Goal: Transaction & Acquisition: Purchase product/service

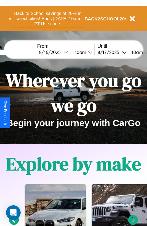
click at [48, 19] on button "Back to School savings of 20% in select cities! Ends [DATE] 10am PT. Use code:" at bounding box center [48, 18] width 74 height 19
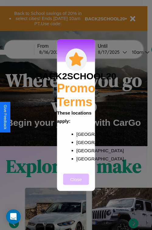
click at [76, 183] on button "Close" at bounding box center [76, 179] width 26 height 11
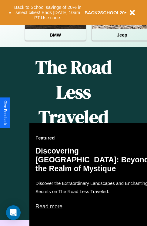
scroll to position [391, 0]
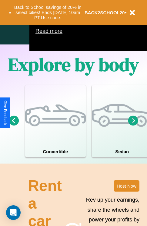
click at [133, 125] on icon at bounding box center [134, 120] width 10 height 10
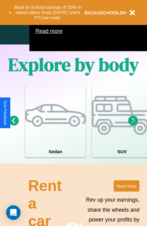
click at [133, 125] on icon at bounding box center [134, 120] width 10 height 10
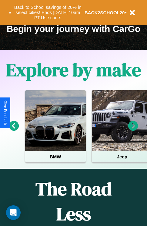
scroll to position [94, 0]
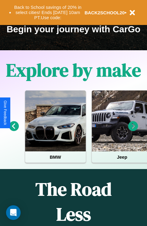
click at [133, 130] on icon at bounding box center [134, 126] width 10 height 10
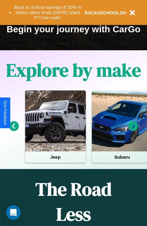
click at [133, 130] on icon at bounding box center [134, 126] width 10 height 10
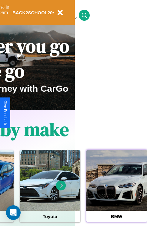
click at [117, 189] on div at bounding box center [117, 180] width 61 height 61
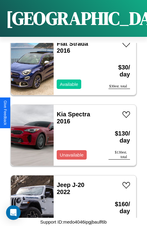
scroll to position [164, 0]
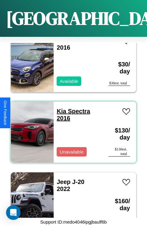
click at [60, 108] on link "Kia Spectra 2016" at bounding box center [73, 115] width 33 height 14
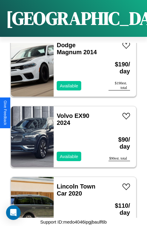
scroll to position [1222, 0]
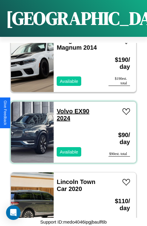
click at [63, 108] on link "Volvo EX90 2024" at bounding box center [73, 115] width 33 height 14
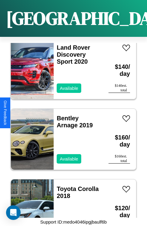
scroll to position [1927, 0]
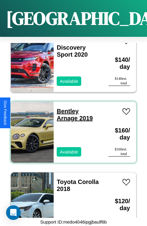
click at [66, 108] on link "Bentley Arnage 2019" at bounding box center [75, 115] width 36 height 14
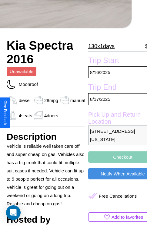
scroll to position [152, 22]
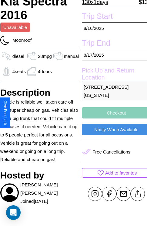
click at [112, 112] on button "Checkout" at bounding box center [116, 112] width 69 height 11
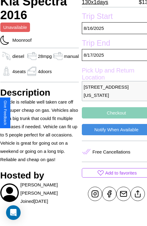
click at [112, 112] on button "Checkout" at bounding box center [116, 112] width 69 height 11
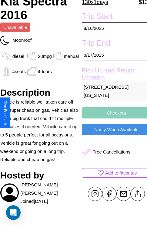
click at [112, 112] on button "Checkout" at bounding box center [116, 112] width 69 height 11
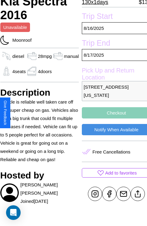
click at [112, 112] on button "Checkout" at bounding box center [116, 112] width 69 height 11
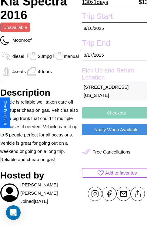
click at [112, 112] on button "Checkout" at bounding box center [116, 112] width 69 height 11
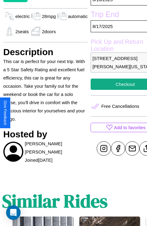
scroll to position [197, 23]
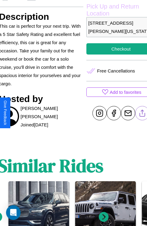
click at [143, 113] on line at bounding box center [143, 112] width 0 height 4
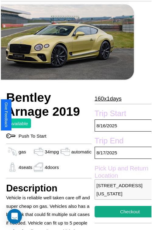
scroll to position [30, 26]
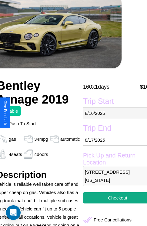
click at [113, 113] on p "[DATE]" at bounding box center [117, 113] width 69 height 12
select select "*"
select select "****"
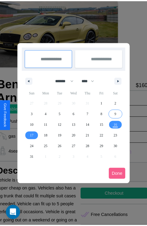
scroll to position [0, 26]
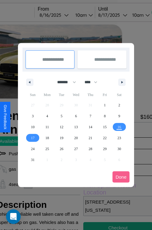
click at [62, 15] on div at bounding box center [76, 115] width 152 height 230
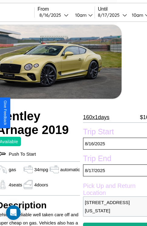
scroll to position [4, 26]
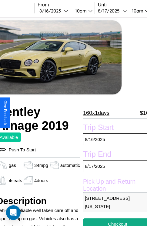
click at [94, 113] on p "160 x 1 days" at bounding box center [96, 113] width 26 height 10
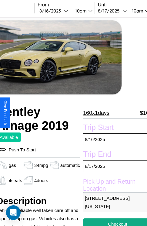
click at [94, 113] on p "160 x 1 days" at bounding box center [96, 113] width 26 height 10
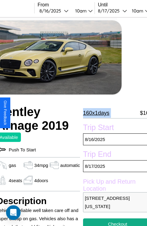
click at [94, 113] on p "160 x 1 days" at bounding box center [96, 113] width 26 height 10
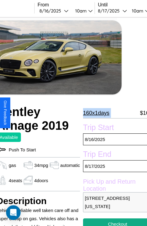
click at [94, 113] on p "160 x 1 days" at bounding box center [96, 113] width 26 height 10
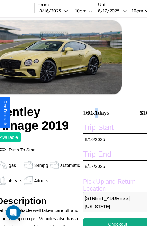
click at [94, 113] on p "160 x 1 days" at bounding box center [96, 113] width 26 height 10
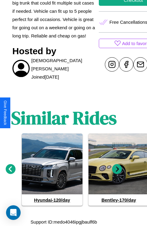
scroll to position [236, 9]
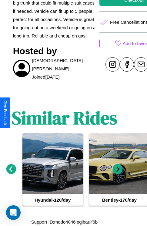
click at [11, 169] on icon at bounding box center [11, 169] width 10 height 10
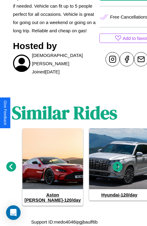
click at [11, 169] on icon at bounding box center [11, 166] width 10 height 10
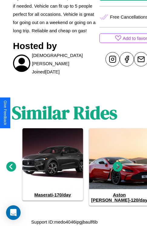
click at [118, 169] on icon at bounding box center [118, 166] width 10 height 10
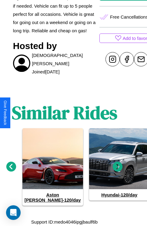
click at [118, 169] on icon at bounding box center [118, 166] width 10 height 10
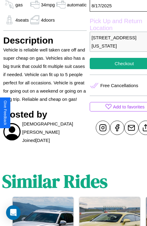
scroll to position [115, 26]
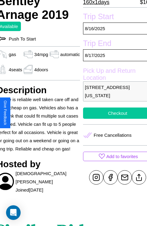
click at [113, 113] on button "Checkout" at bounding box center [117, 112] width 69 height 11
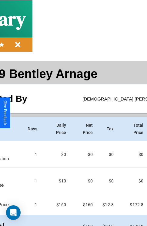
scroll to position [32, 70]
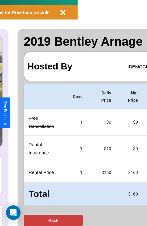
click at [29, 220] on button "Back" at bounding box center [53, 219] width 59 height 11
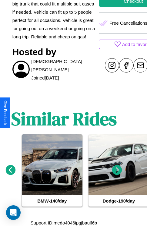
scroll to position [236, 9]
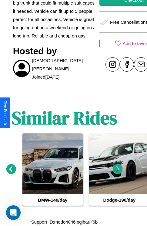
click at [118, 169] on icon at bounding box center [118, 169] width 10 height 10
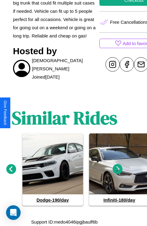
click at [118, 169] on icon at bounding box center [118, 169] width 10 height 10
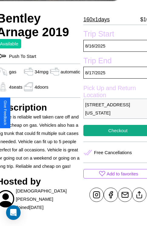
scroll to position [93, 26]
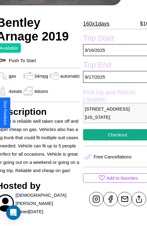
click at [113, 112] on p "1277 Union Street Dallas Texas 91832 United States" at bounding box center [117, 113] width 69 height 20
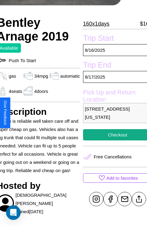
click at [113, 112] on p "1277 Union Street Dallas Texas 91832 United States" at bounding box center [117, 113] width 69 height 20
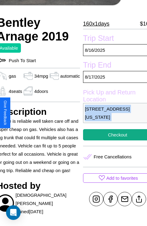
click at [113, 112] on p "1277 Union Street Dallas Texas 91832 United States" at bounding box center [117, 113] width 69 height 20
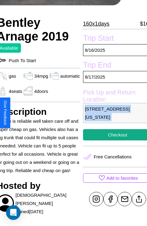
click at [113, 112] on p "1277 Union Street Dallas Texas 91832 United States" at bounding box center [117, 113] width 69 height 20
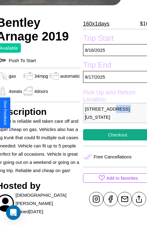
click at [113, 112] on p "1277 Union Street Dallas Texas 91832 United States" at bounding box center [117, 113] width 69 height 20
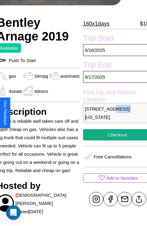
click at [113, 112] on p "1277 Union Street Dallas Texas 91832 United States" at bounding box center [117, 113] width 69 height 20
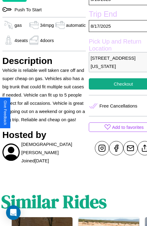
scroll to position [236, 9]
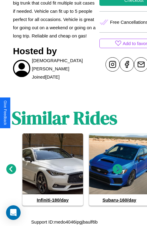
click at [118, 169] on icon at bounding box center [118, 169] width 10 height 10
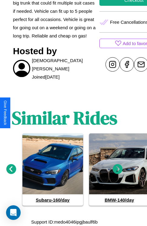
click at [118, 169] on icon at bounding box center [118, 169] width 10 height 10
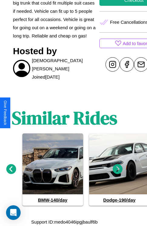
click at [118, 169] on icon at bounding box center [118, 169] width 10 height 10
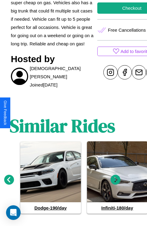
scroll to position [115, 26]
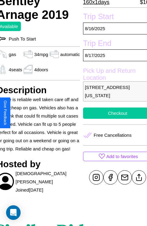
click at [113, 113] on button "Checkout" at bounding box center [117, 112] width 69 height 11
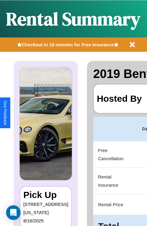
scroll to position [0, 115]
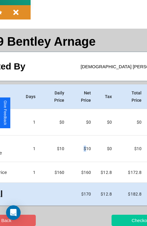
click at [118, 220] on button "Checkout" at bounding box center [141, 219] width 59 height 11
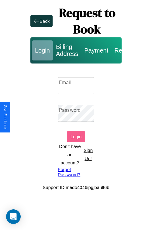
click at [76, 85] on input "Email" at bounding box center [76, 85] width 36 height 17
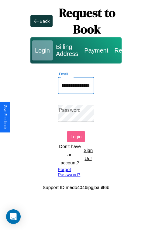
scroll to position [0, 37]
type input "**********"
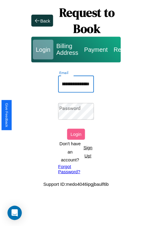
scroll to position [0, 0]
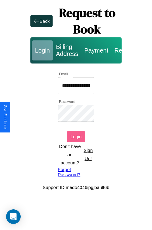
click at [76, 136] on button "Login" at bounding box center [76, 136] width 18 height 11
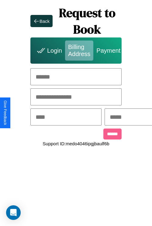
click at [76, 77] on input "text" at bounding box center [75, 76] width 91 height 17
type input "**********"
click at [76, 117] on input "text" at bounding box center [65, 116] width 71 height 17
type input "********"
click at [138, 117] on input "text" at bounding box center [140, 116] width 71 height 17
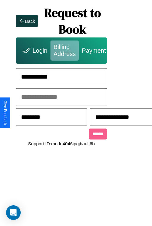
scroll to position [0, 157]
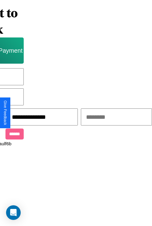
type input "**********"
click at [106, 117] on input "text" at bounding box center [116, 116] width 71 height 17
type input "*****"
click at [9, 135] on input "******" at bounding box center [14, 133] width 18 height 11
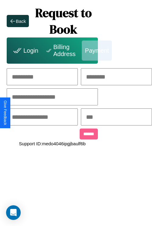
scroll to position [0, 63]
click at [29, 77] on input "text" at bounding box center [42, 76] width 71 height 17
type input "******"
click at [118, 77] on input "text" at bounding box center [116, 76] width 71 height 17
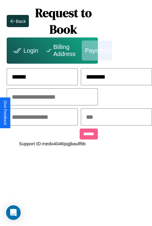
type input "********"
click at [41, 97] on input "text" at bounding box center [52, 96] width 91 height 17
type input "**********"
click at [41, 117] on input "text" at bounding box center [42, 116] width 71 height 17
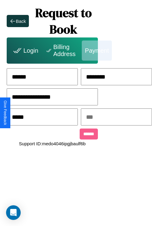
type input "*****"
click at [119, 117] on input "text" at bounding box center [116, 116] width 71 height 17
type input "***"
click at [80, 135] on input "******" at bounding box center [89, 133] width 18 height 11
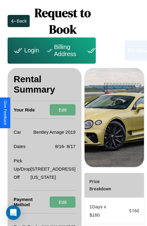
scroll to position [100, 22]
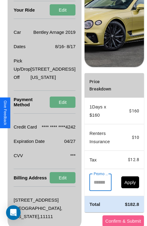
click at [90, 191] on input "Promo Code" at bounding box center [97, 182] width 15 height 17
type input "**********"
click at [122, 188] on button "Apply" at bounding box center [131, 182] width 18 height 12
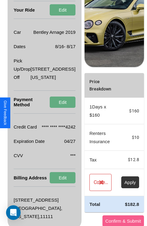
scroll to position [147, 22]
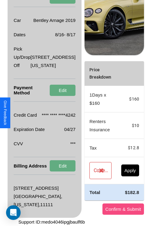
click at [106, 209] on button "Confirm & Submit" at bounding box center [124, 208] width 42 height 11
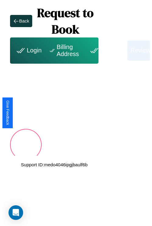
scroll to position [0, 22]
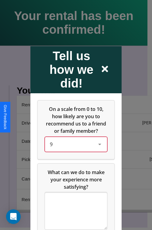
click at [74, 148] on div "9" at bounding box center [71, 143] width 43 height 7
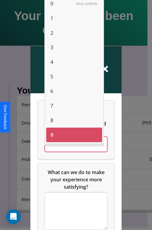
scroll to position [4, 0]
click at [52, 4] on span "0" at bounding box center [51, 4] width 3 height 7
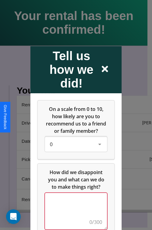
click at [74, 215] on textarea at bounding box center [76, 211] width 62 height 36
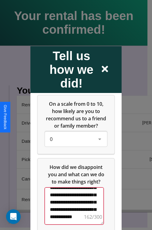
scroll to position [47, 0]
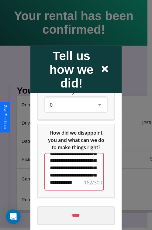
type textarea "**********"
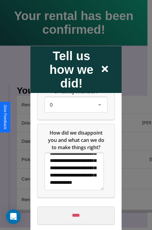
click at [74, 215] on input "****" at bounding box center [76, 215] width 77 height 17
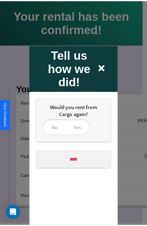
scroll to position [0, 0]
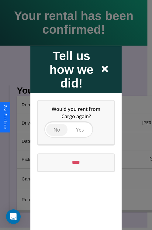
click at [57, 129] on span "No" at bounding box center [56, 129] width 7 height 7
click at [76, 162] on input "****" at bounding box center [76, 162] width 77 height 17
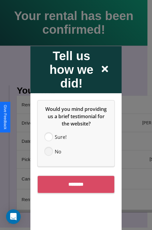
click at [49, 151] on span at bounding box center [48, 151] width 7 height 7
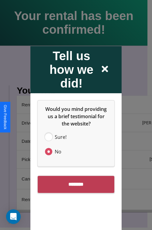
click at [76, 184] on input "********" at bounding box center [76, 184] width 77 height 17
